Goal: Information Seeking & Learning: Learn about a topic

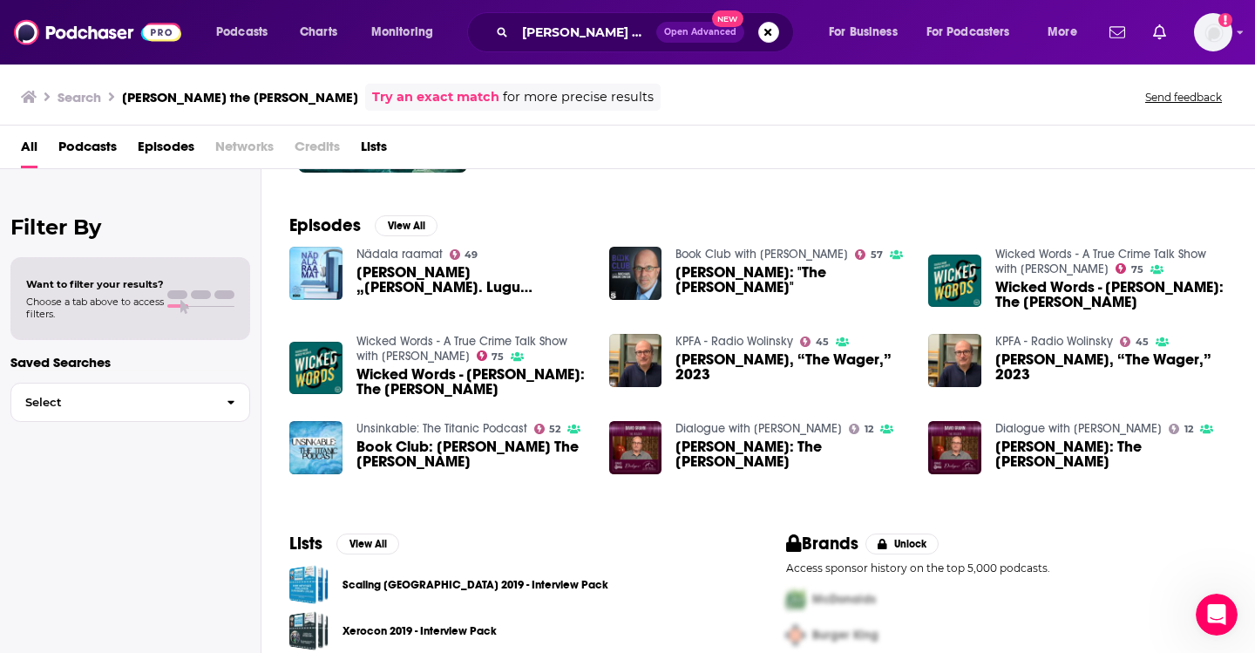
scroll to position [224, 0]
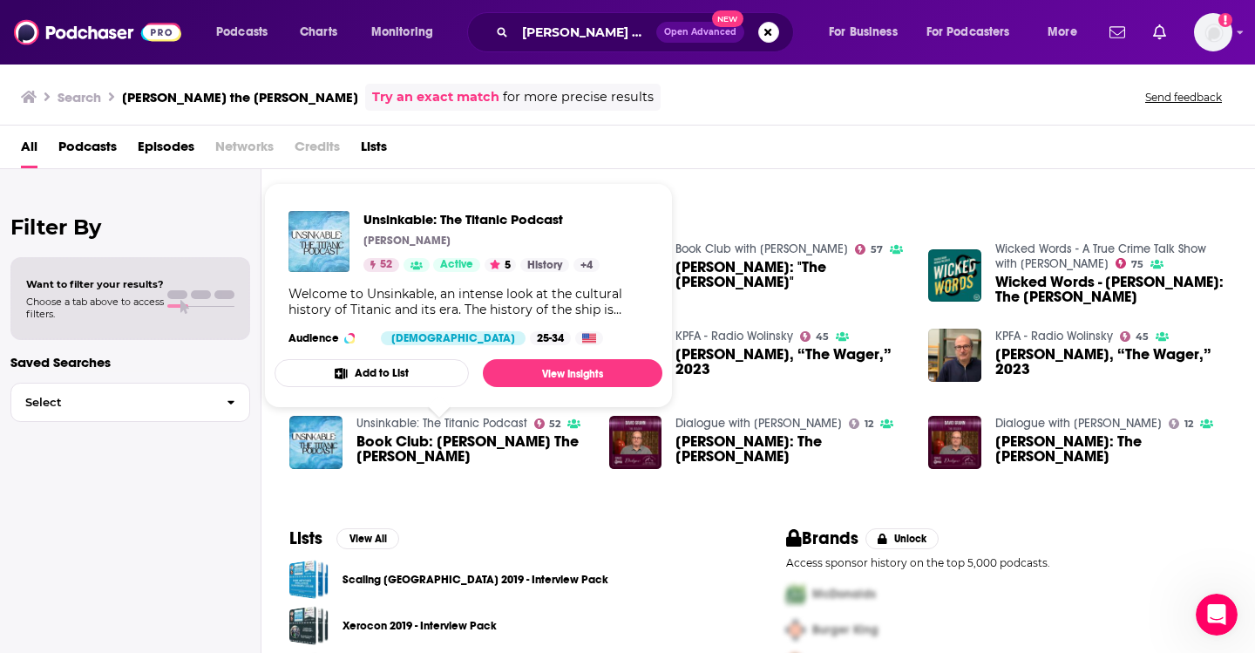
click at [327, 246] on img "Unsinkable: The Titanic Podcast" at bounding box center [319, 241] width 61 height 61
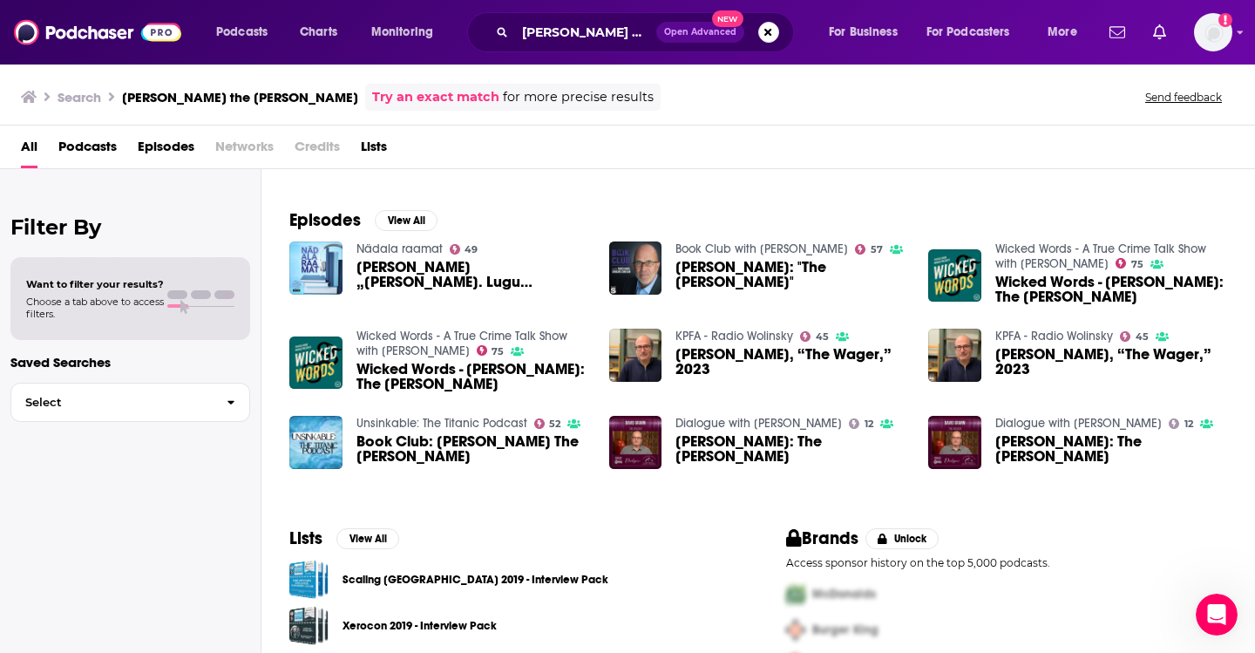
click at [372, 438] on span "Book Club: David Grann's The Wager" at bounding box center [473, 449] width 232 height 30
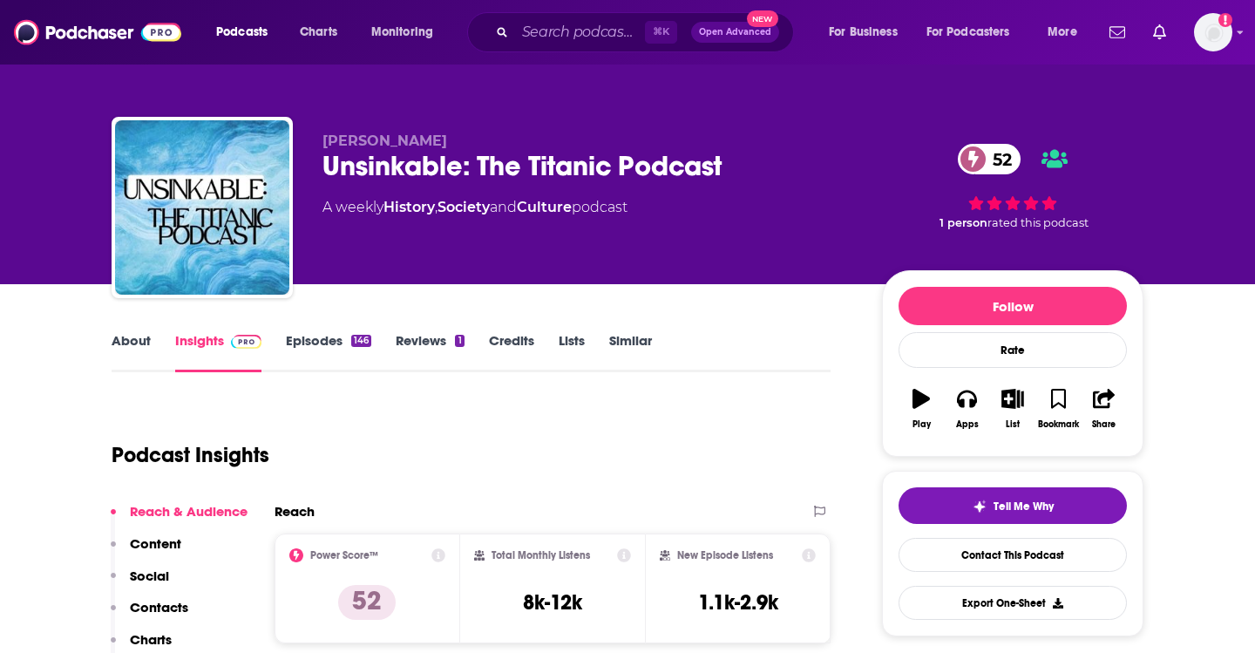
click at [312, 345] on link "Episodes 146" at bounding box center [328, 352] width 85 height 40
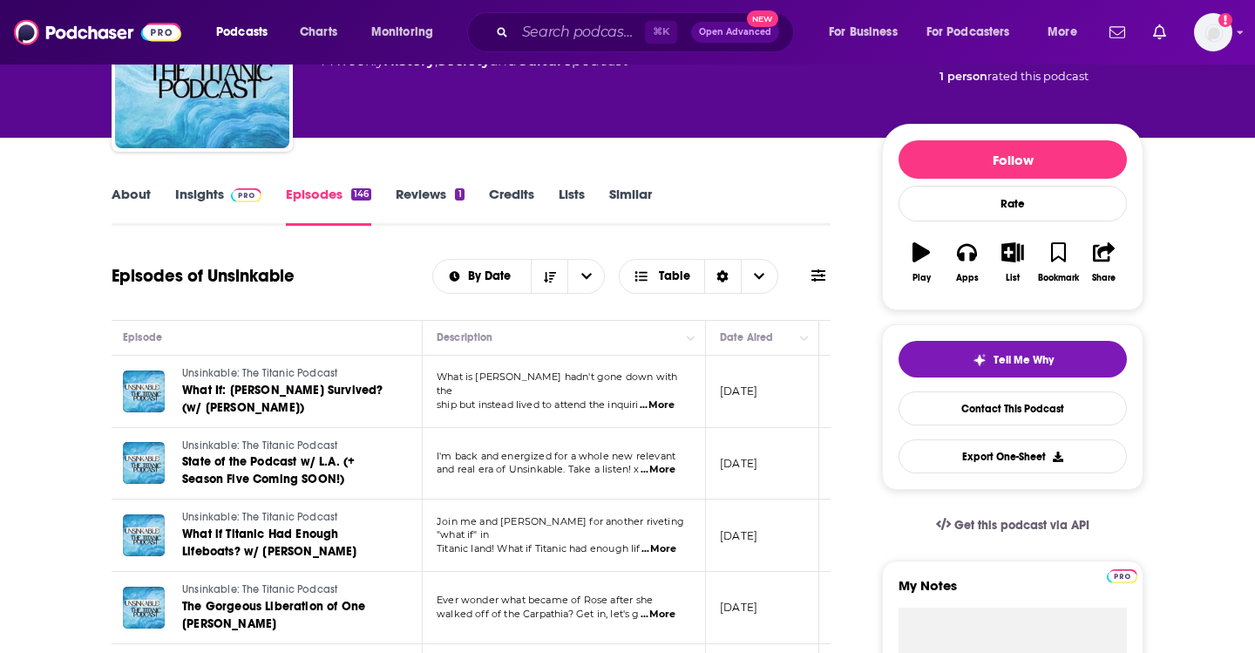
scroll to position [148, 0]
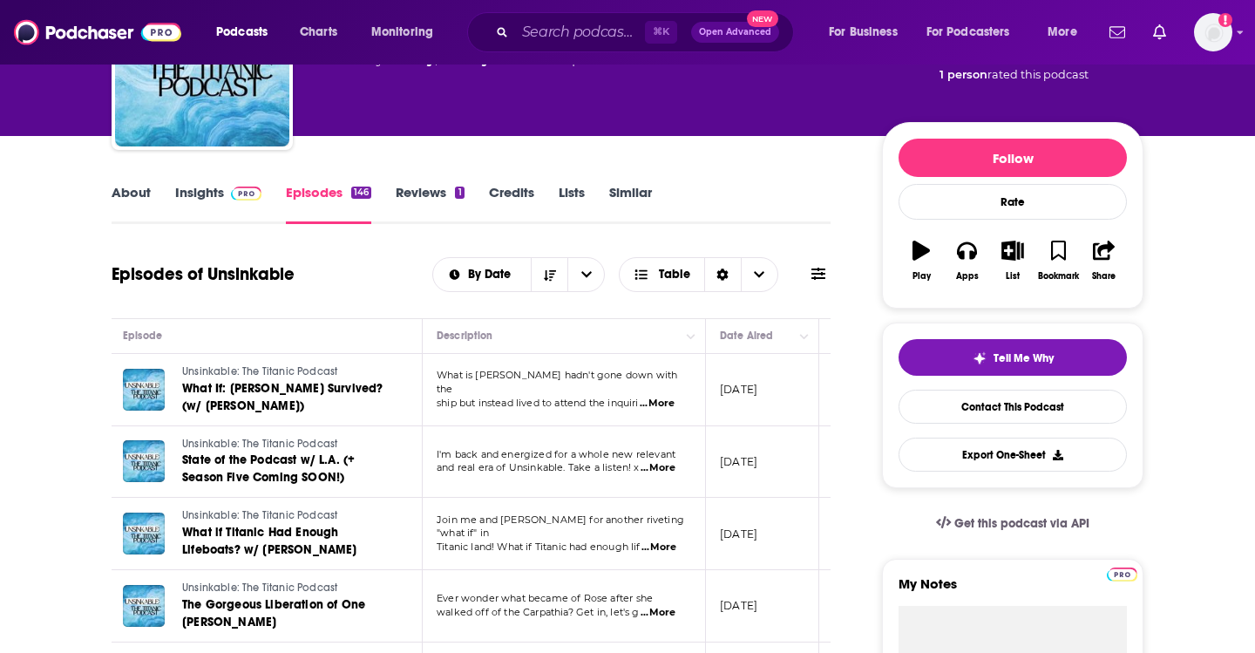
click at [667, 473] on span "...More" at bounding box center [658, 468] width 35 height 14
click at [183, 184] on link "Insights" at bounding box center [218, 204] width 86 height 40
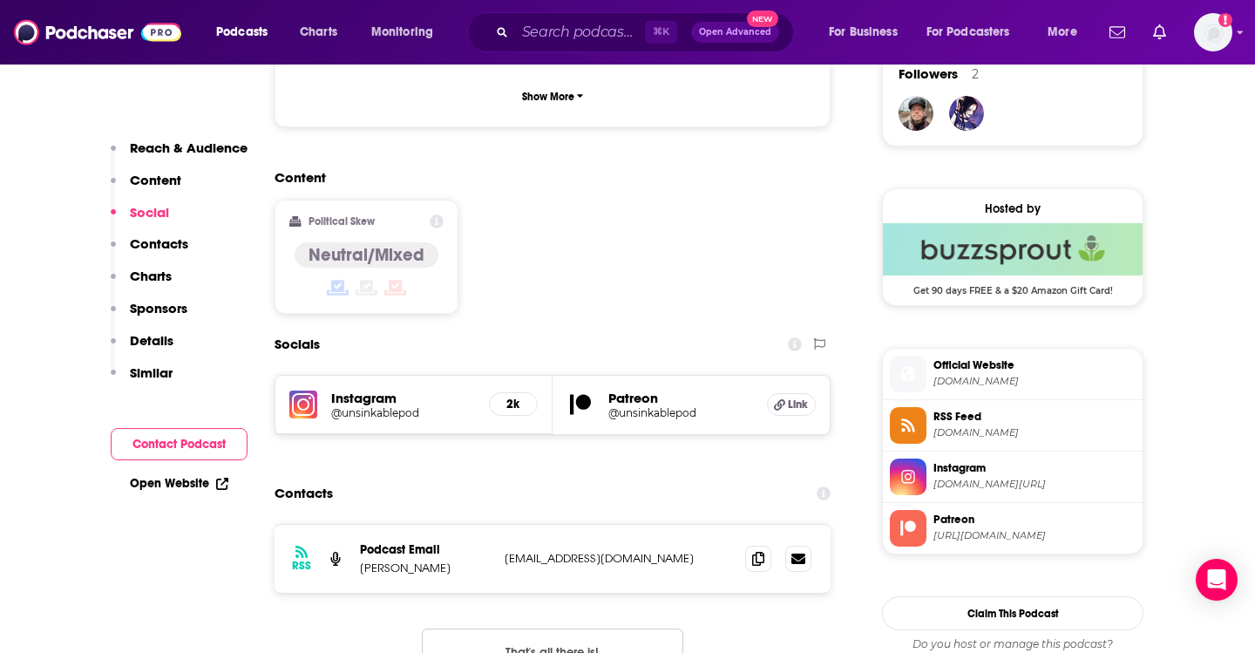
scroll to position [1303, 0]
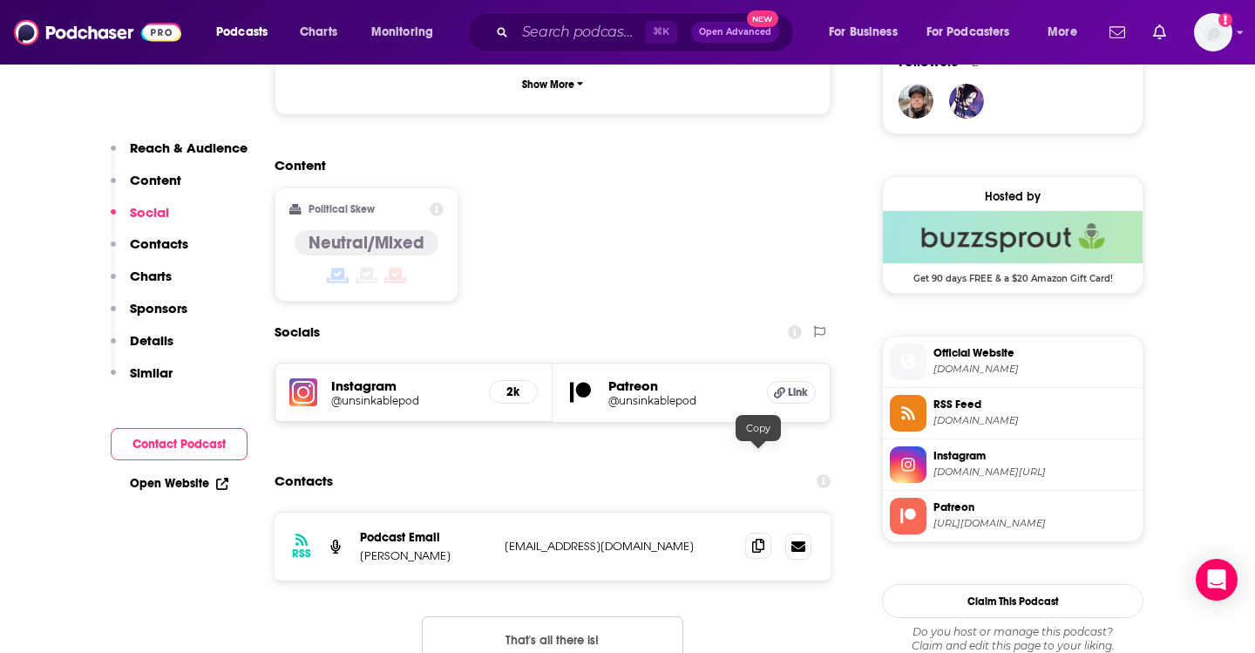
click at [758, 539] on icon at bounding box center [758, 546] width 12 height 14
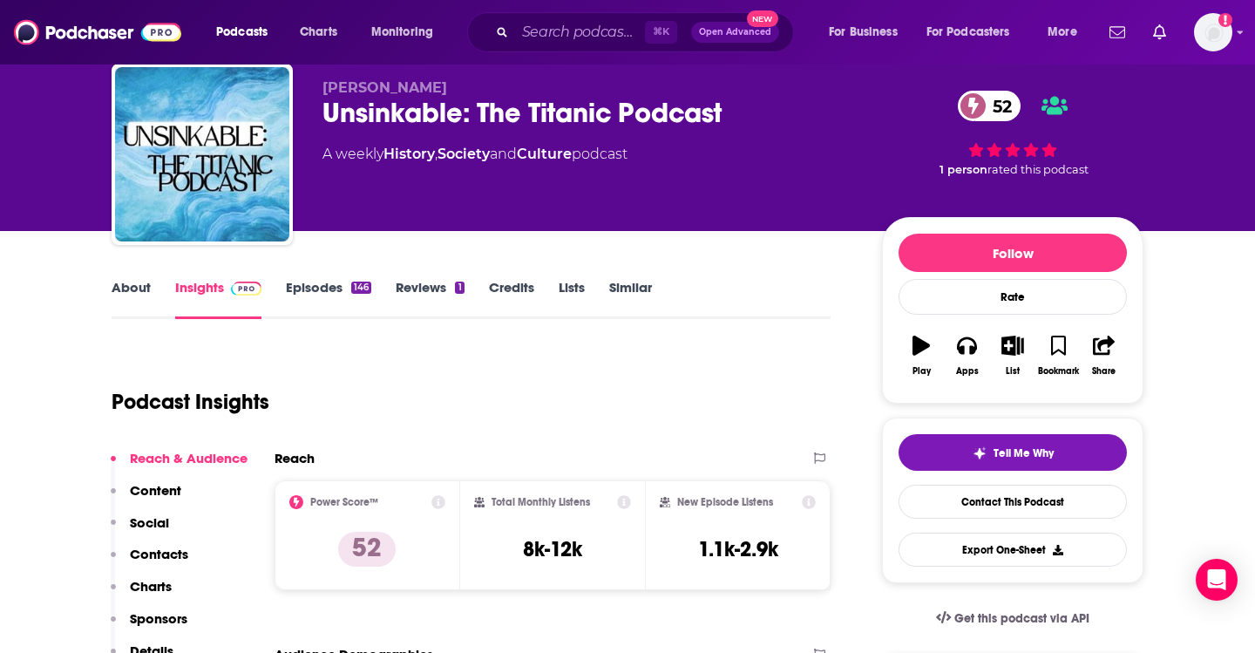
scroll to position [93, 0]
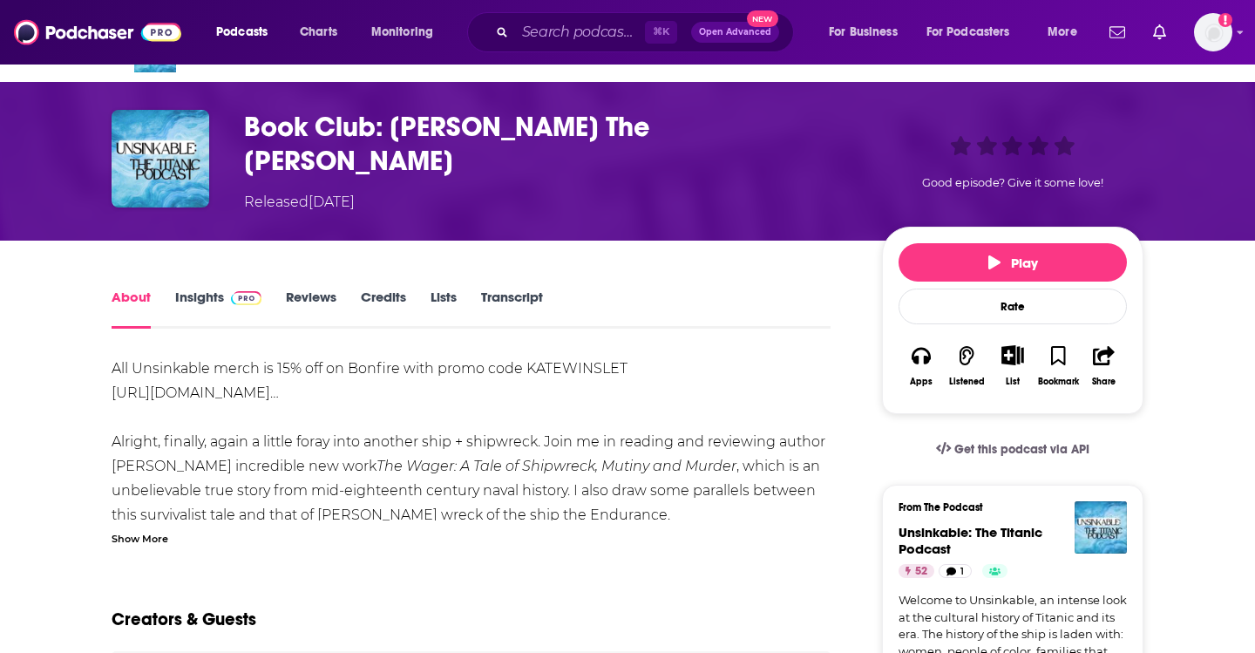
scroll to position [44, 0]
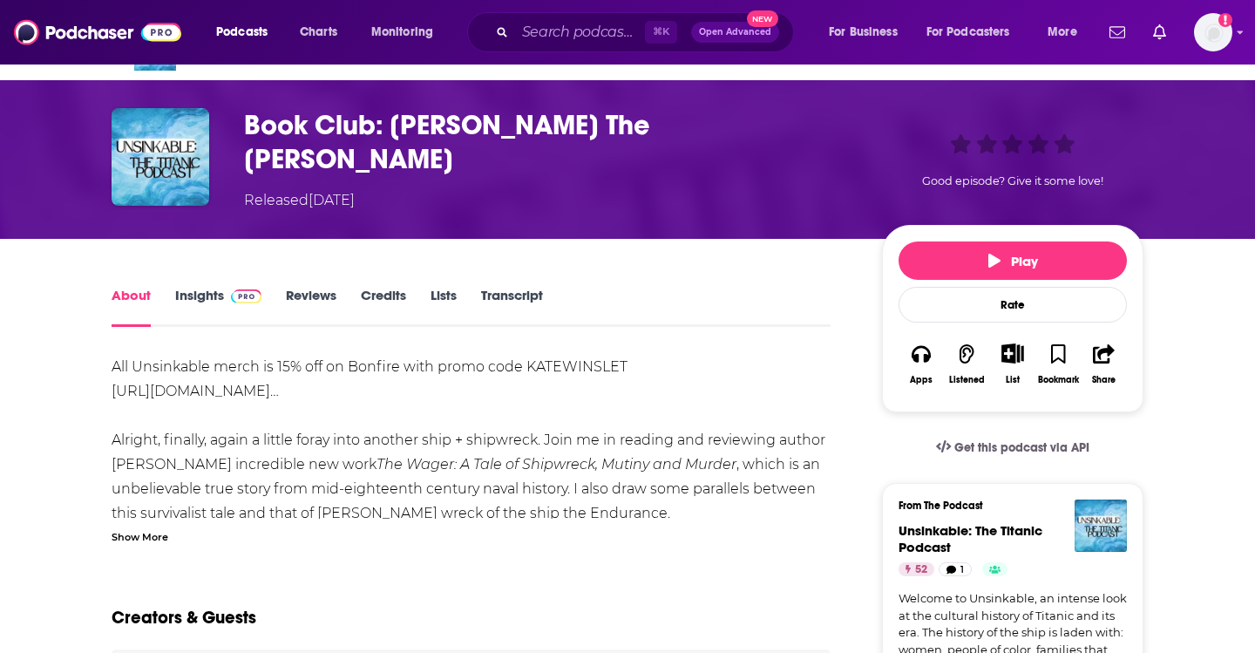
click at [150, 530] on div "Show More" at bounding box center [140, 535] width 57 height 17
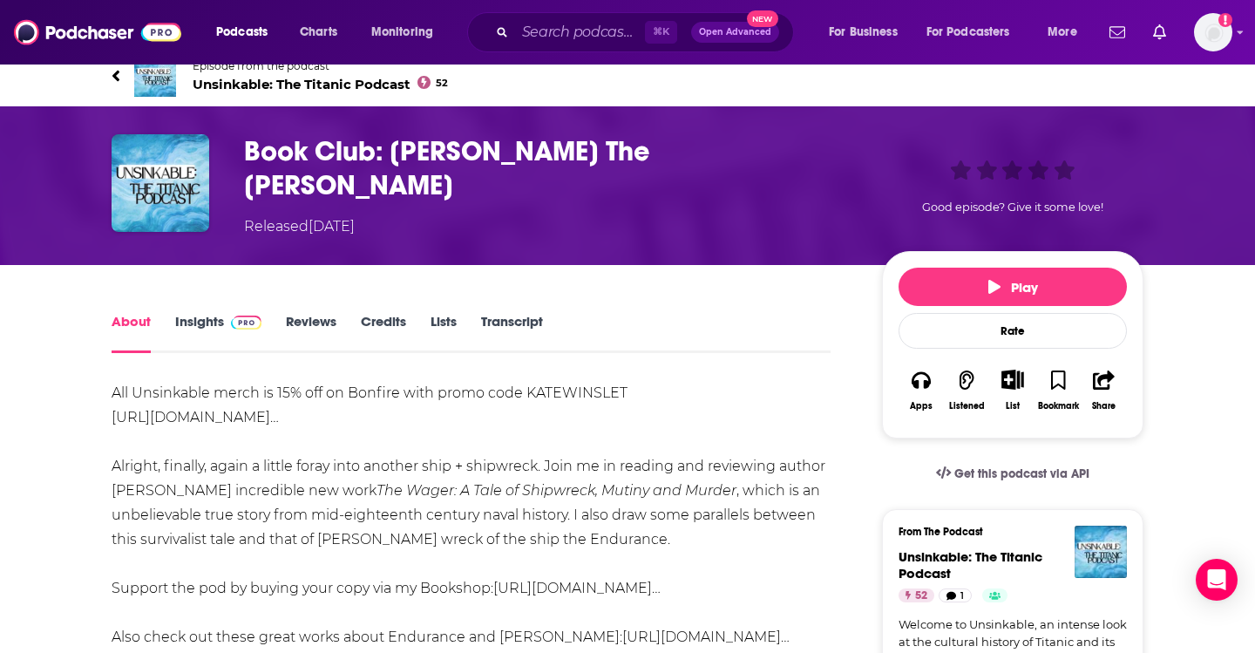
scroll to position [0, 0]
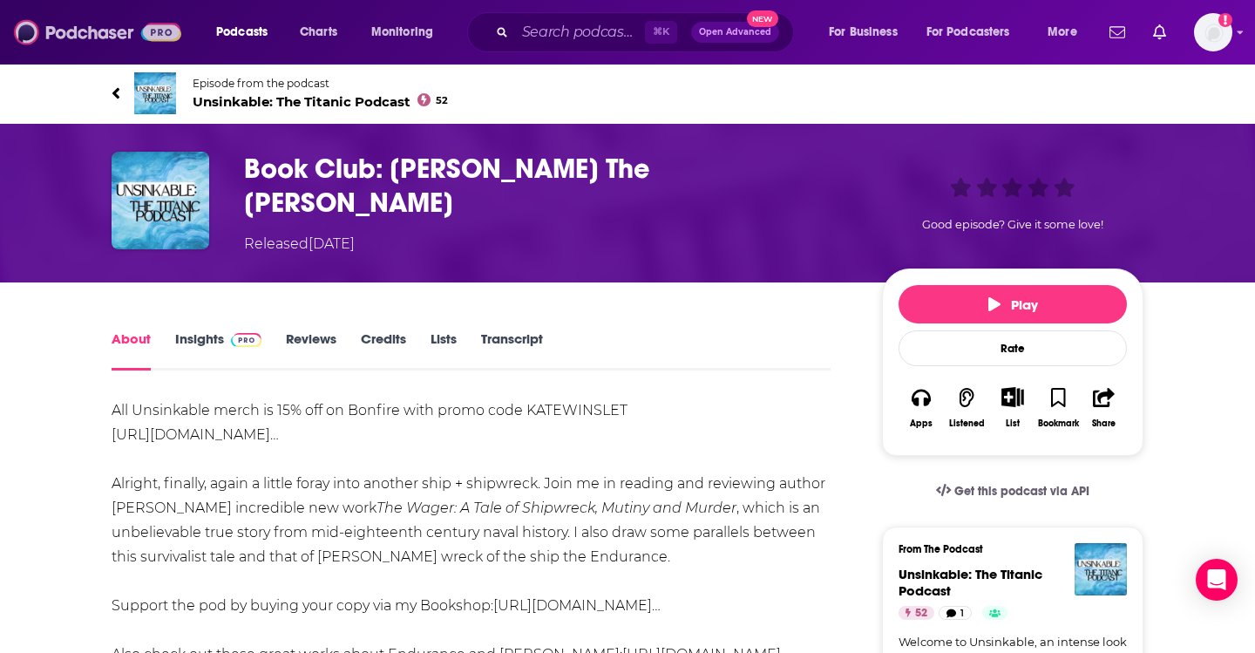
click at [28, 38] on img at bounding box center [97, 32] width 167 height 33
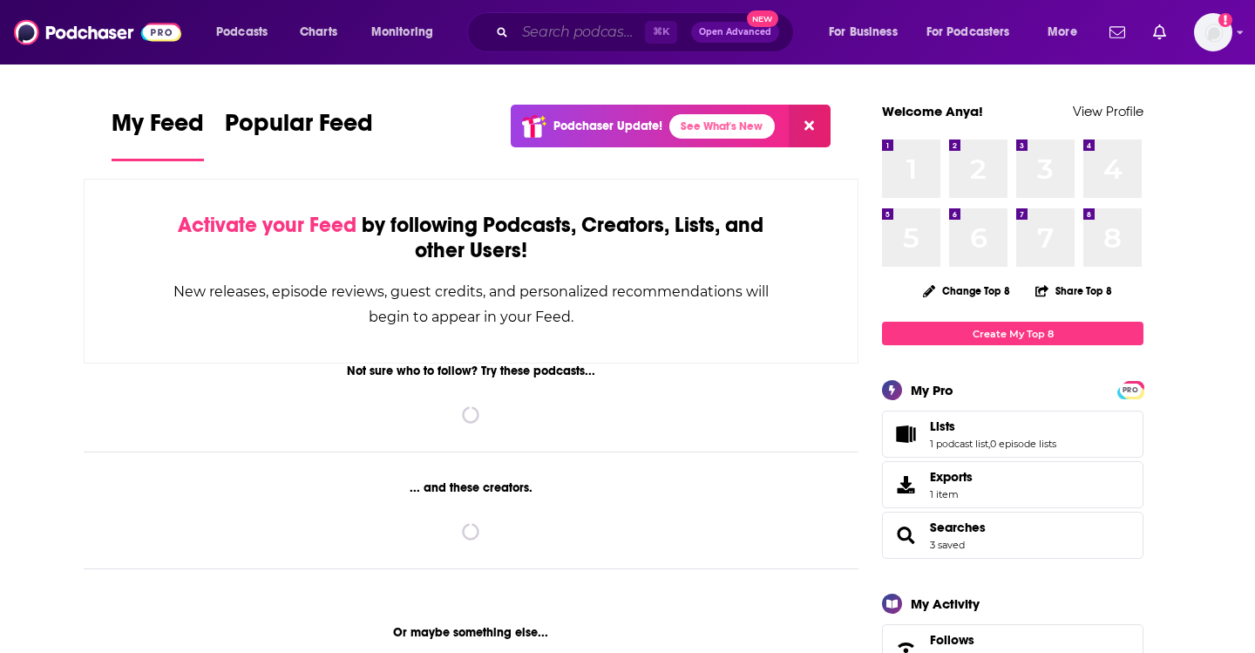
click at [615, 30] on input "Search podcasts, credits, & more..." at bounding box center [580, 32] width 130 height 28
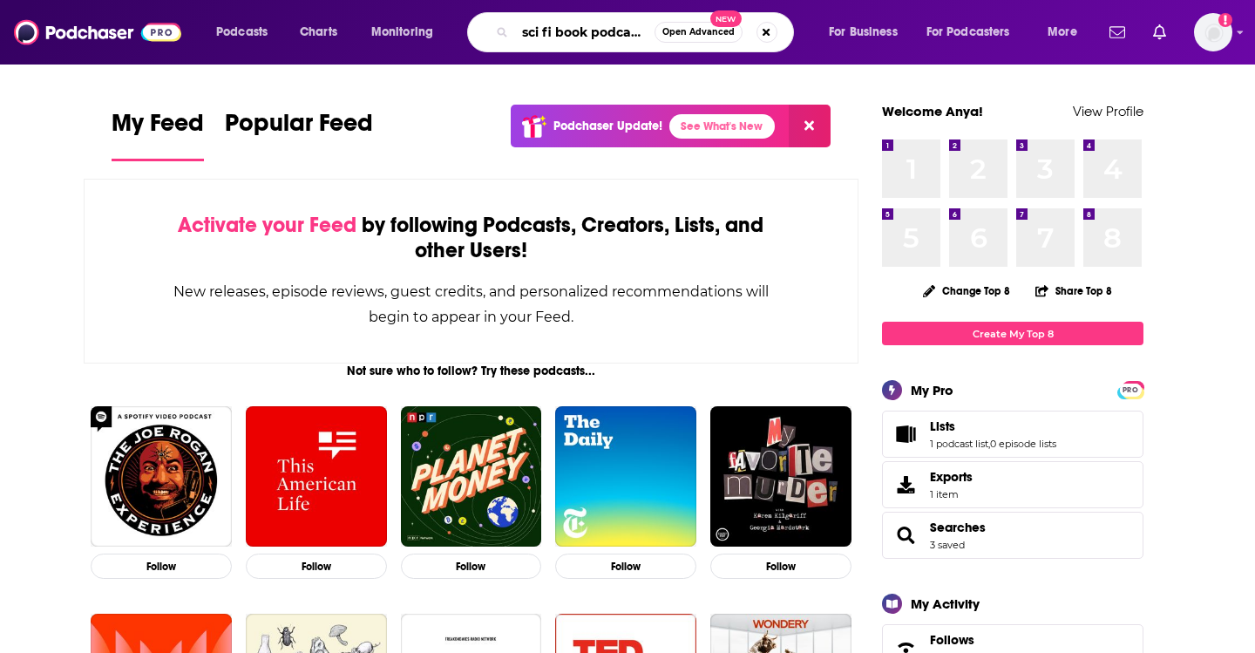
scroll to position [0, 3]
type input "sci fi book podcasts"
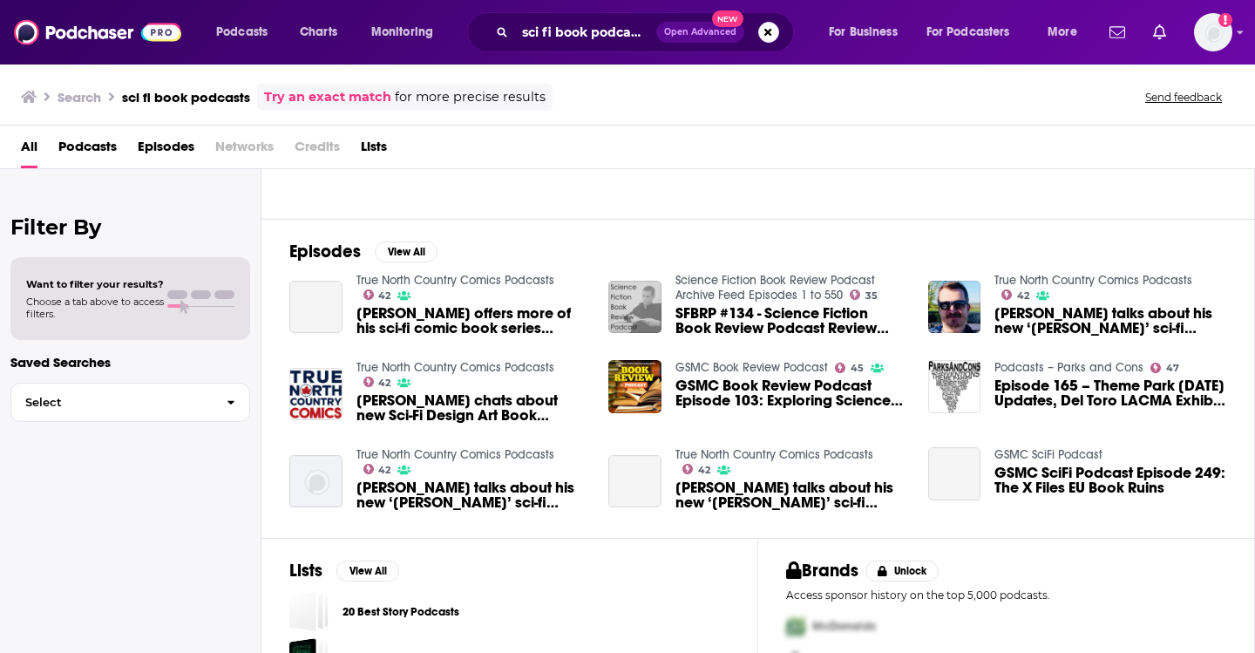
scroll to position [282, 0]
